Goal: Transaction & Acquisition: Purchase product/service

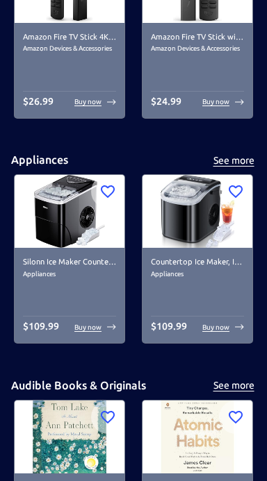
scroll to position [239, 0]
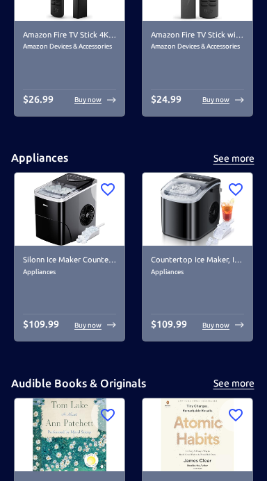
click at [224, 219] on img at bounding box center [197, 209] width 110 height 73
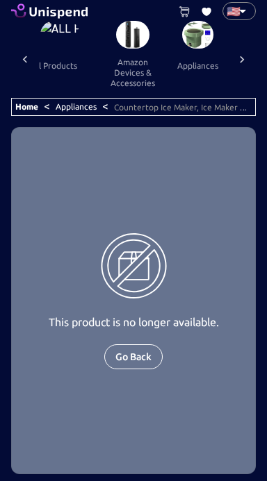
scroll to position [23, 0]
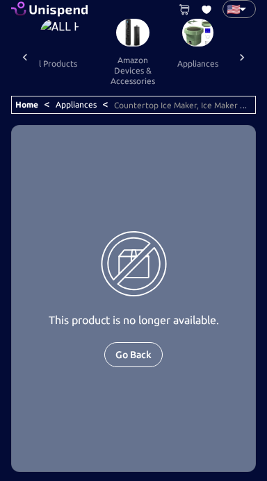
click at [246, 53] on icon at bounding box center [242, 58] width 14 height 14
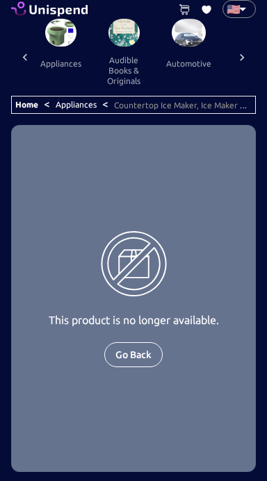
scroll to position [0, 163]
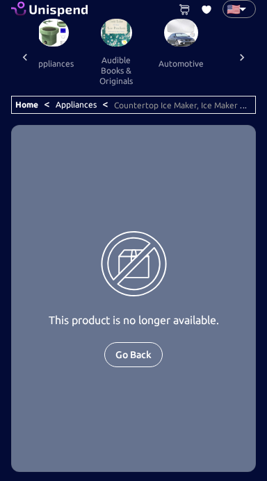
click at [253, 57] on div at bounding box center [242, 57] width 28 height 77
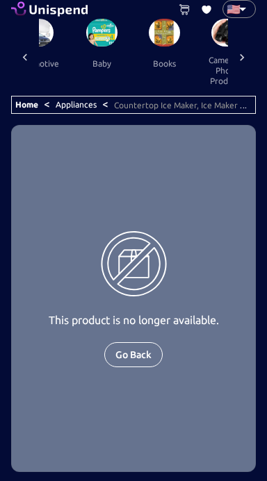
click at [254, 54] on div at bounding box center [242, 57] width 28 height 77
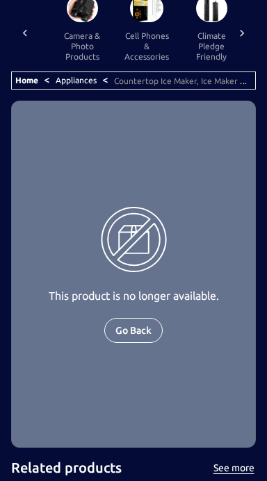
scroll to position [47, 0]
click at [157, 28] on button "cell phones & accessories" at bounding box center [146, 46] width 67 height 48
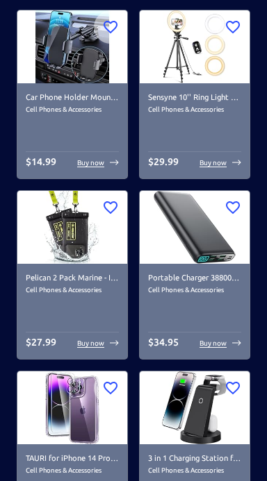
scroll to position [7871, 0]
